Goal: Register for event/course

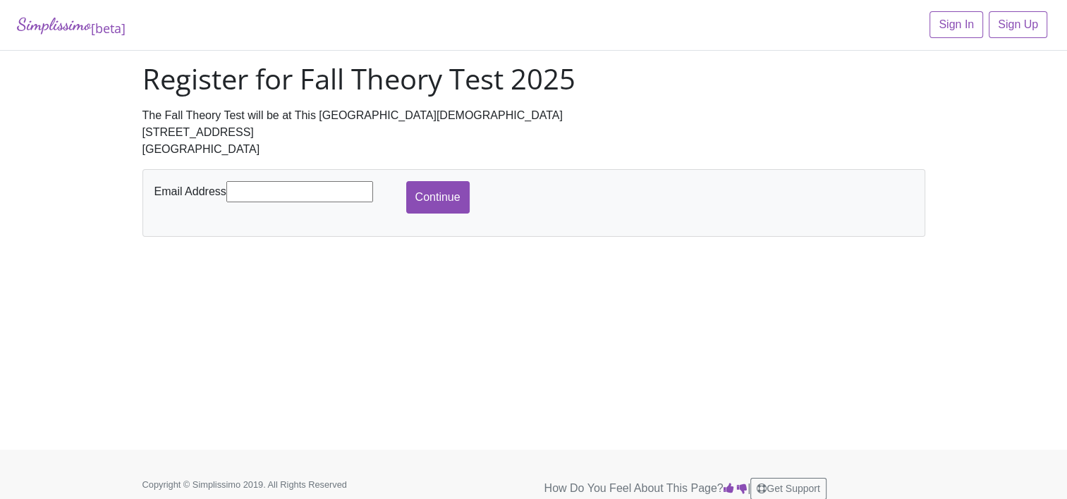
click at [270, 186] on input "text" at bounding box center [299, 191] width 147 height 21
drag, startPoint x: 277, startPoint y: 195, endPoint x: 358, endPoint y: 158, distance: 89.7
click at [328, 126] on div "Register for Fall Theory Test 2025 The Fall Theory Test will be at This [GEOGRA…" at bounding box center [534, 149] width 804 height 175
type input "[EMAIL_ADDRESS][DOMAIN_NAME]"
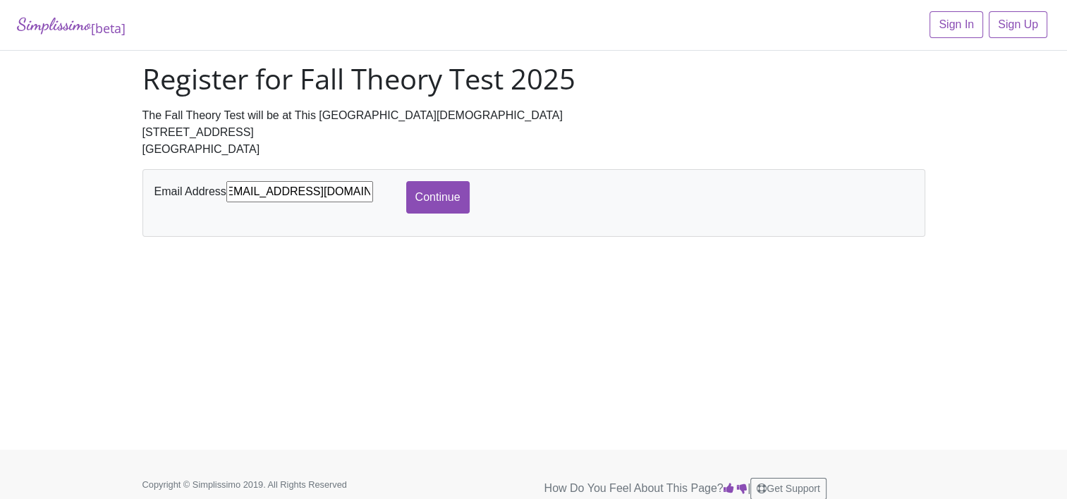
click at [372, 241] on div "Simplissimo [beta] Sign In Sign Up Register for Fall Theory Test 2025 The Fall …" at bounding box center [533, 225] width 1067 height 450
click at [430, 210] on input "Continue" at bounding box center [437, 197] width 63 height 32
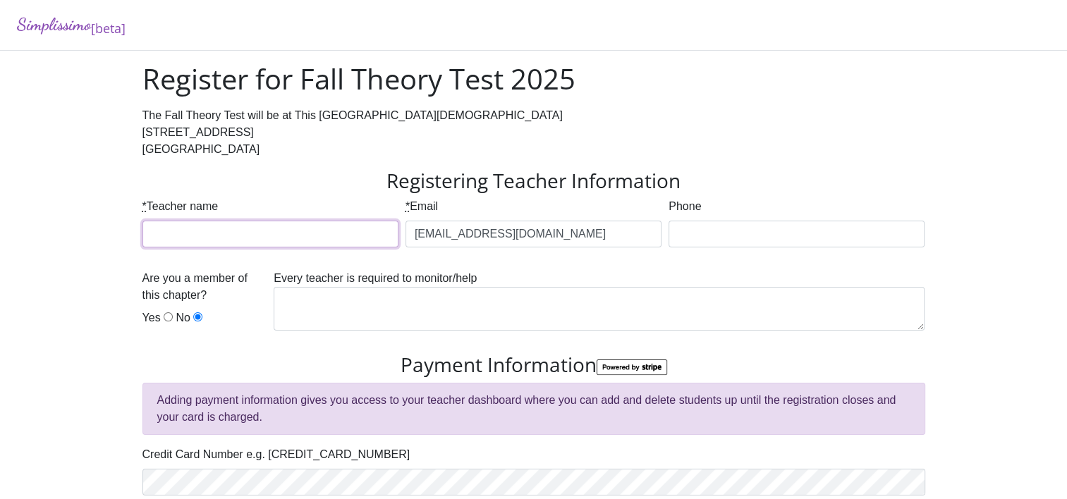
click at [350, 233] on input "* Teacher name" at bounding box center [270, 234] width 256 height 27
type input "Kalli Hansen"
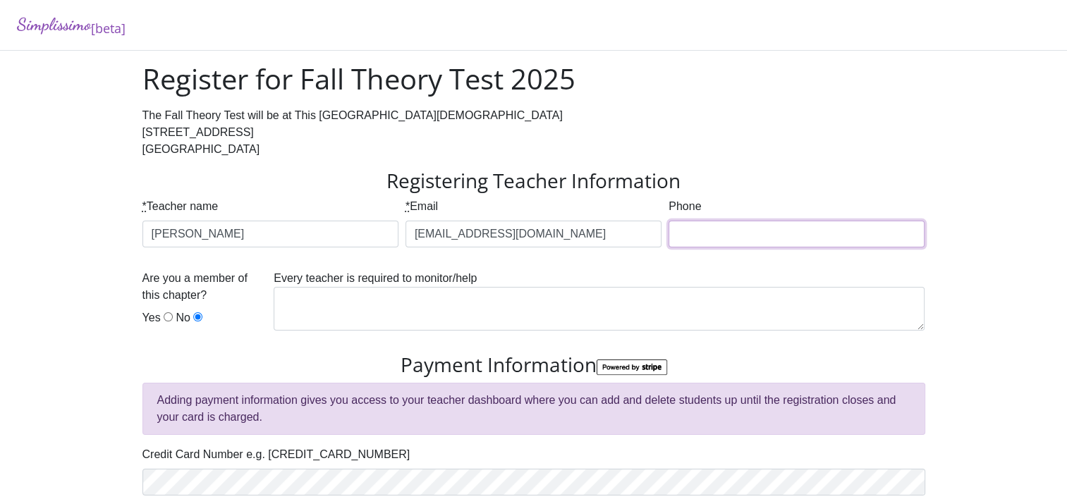
click at [842, 229] on input "Phone" at bounding box center [797, 234] width 256 height 27
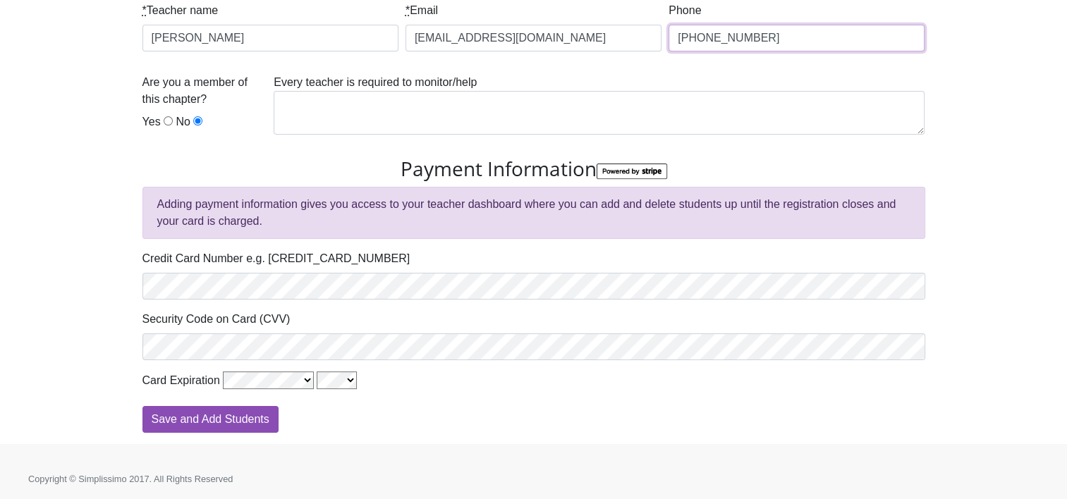
scroll to position [184, 0]
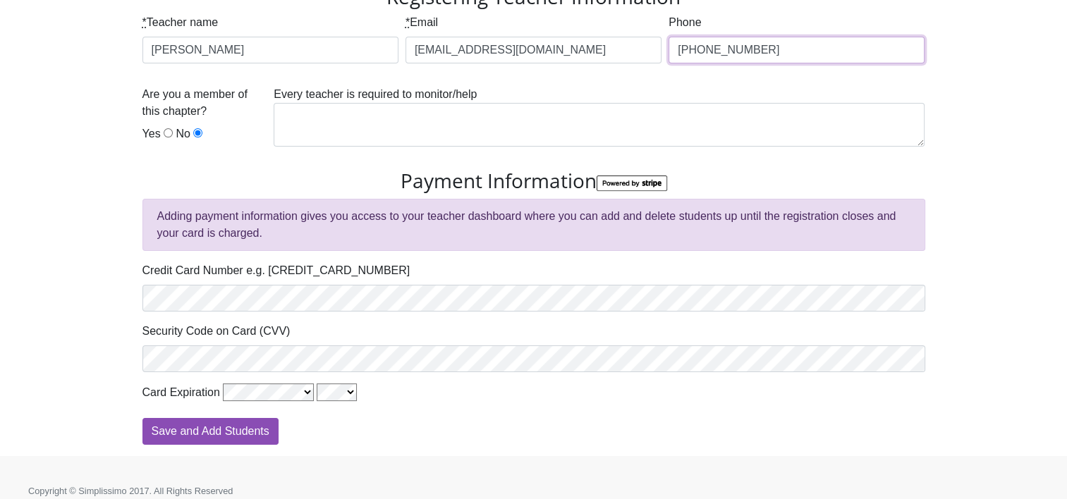
type input "817-627-4628"
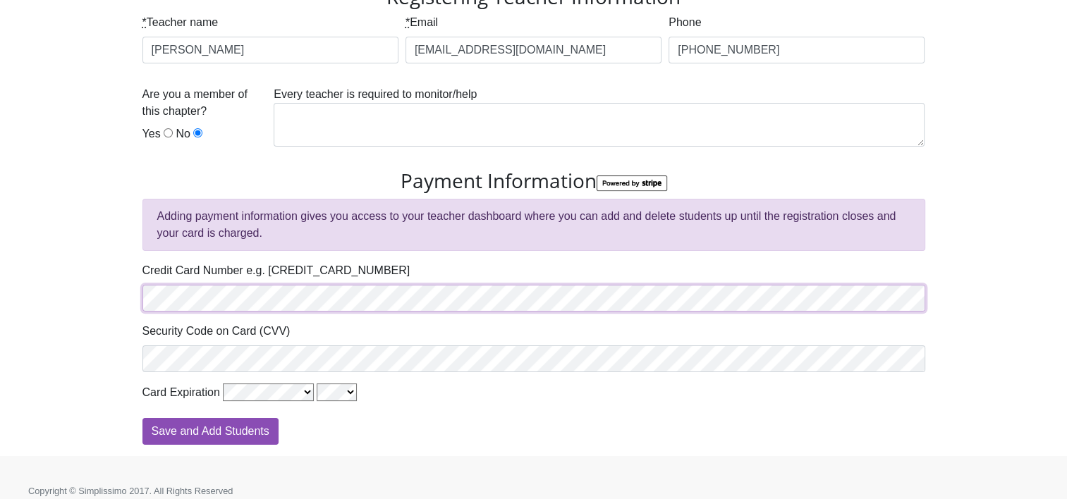
scroll to position [0, 0]
